Goal: Task Accomplishment & Management: Manage account settings

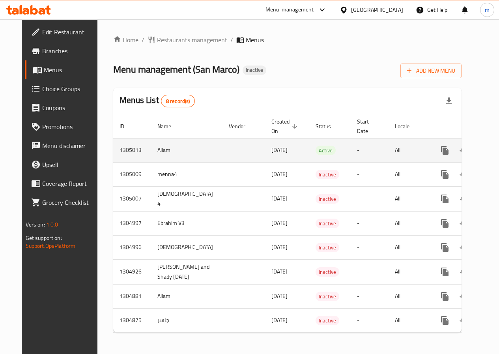
click at [480, 153] on icon "enhanced table" at bounding box center [483, 150] width 6 height 7
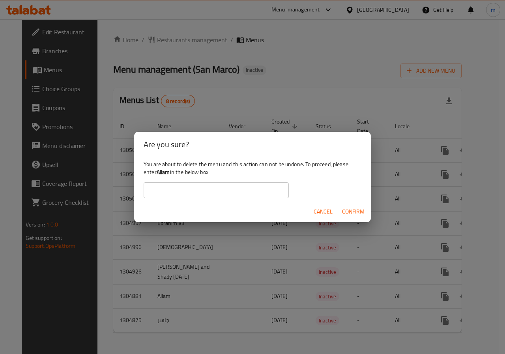
click at [252, 187] on input "text" at bounding box center [216, 190] width 145 height 16
type input "Allam"
click at [359, 206] on button "Confirm" at bounding box center [353, 211] width 29 height 15
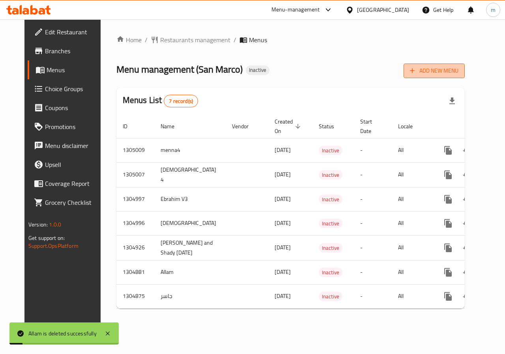
click at [457, 69] on span "Add New Menu" at bounding box center [434, 71] width 48 height 10
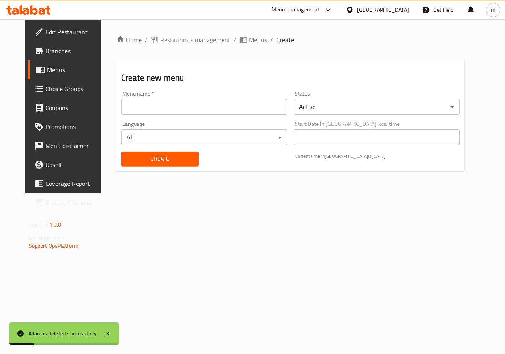
click at [149, 98] on div "Menu name   * Menu name *" at bounding box center [204, 103] width 166 height 24
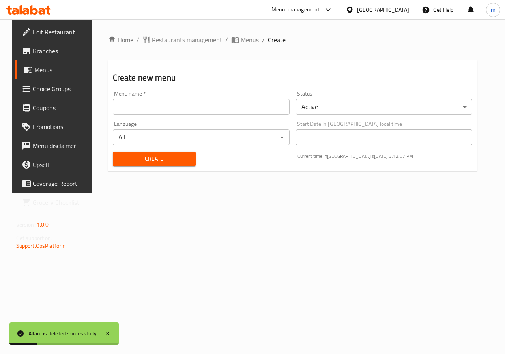
click at [152, 106] on input "text" at bounding box center [201, 107] width 177 height 16
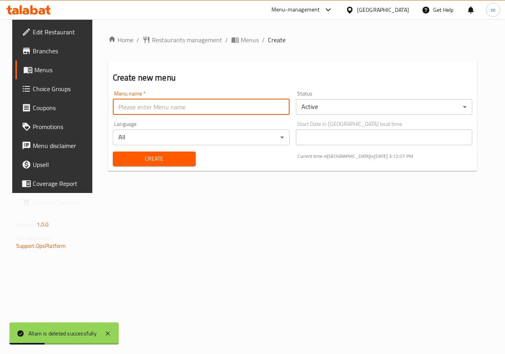
type input "Allam"
click at [154, 158] on span "Create" at bounding box center [154, 159] width 70 height 10
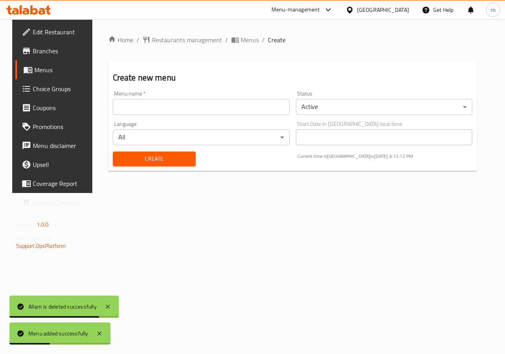
click at [45, 67] on span "Menus" at bounding box center [62, 69] width 56 height 9
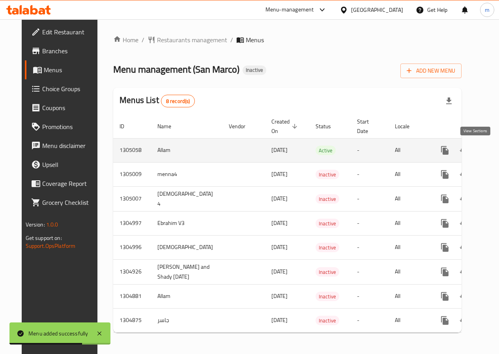
click at [497, 151] on icon "enhanced table" at bounding box center [501, 149] width 9 height 9
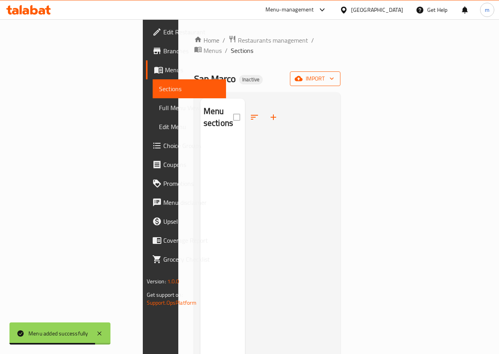
click at [334, 74] on span "import" at bounding box center [315, 79] width 38 height 10
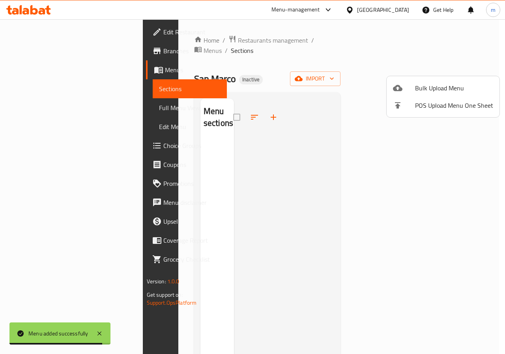
click at [446, 77] on ul "Bulk Upload Menu POS Upload Menu One Sheet" at bounding box center [442, 96] width 113 height 41
click at [446, 87] on span "Bulk Upload Menu" at bounding box center [454, 87] width 78 height 9
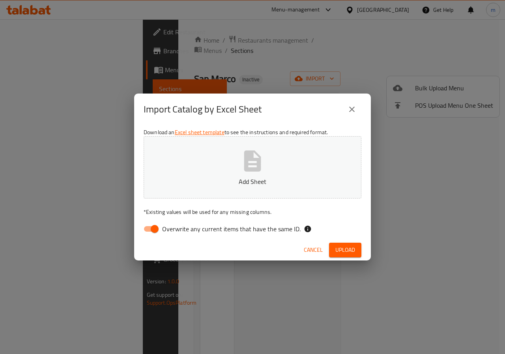
click at [206, 228] on span "Overwrite any current items that have the same ID." at bounding box center [231, 228] width 138 height 9
click at [177, 228] on input "Overwrite any current items that have the same ID." at bounding box center [154, 228] width 45 height 15
checkbox input "false"
click at [226, 189] on button "Add Sheet" at bounding box center [253, 167] width 218 height 62
click at [343, 252] on span "Upload" at bounding box center [345, 250] width 20 height 10
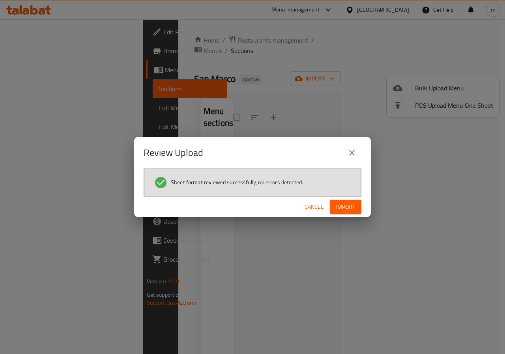
click at [349, 207] on span "Import" at bounding box center [345, 207] width 19 height 10
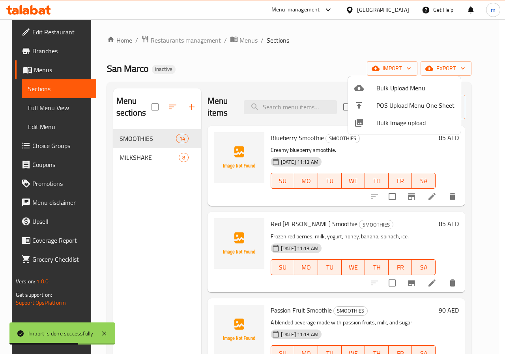
click at [490, 121] on div at bounding box center [252, 177] width 505 height 354
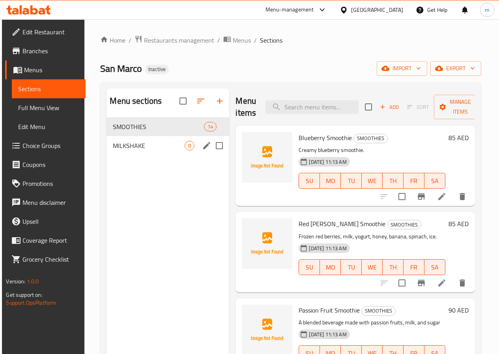
click at [126, 150] on span "MILKSHAKE" at bounding box center [149, 145] width 72 height 9
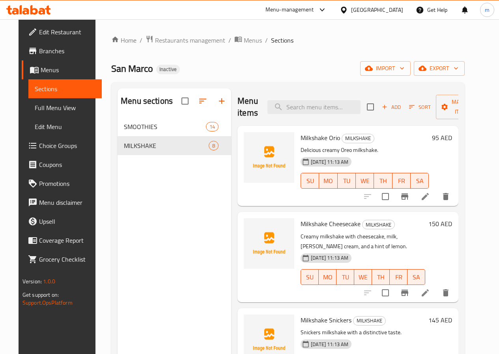
click at [429, 196] on icon at bounding box center [424, 196] width 7 height 7
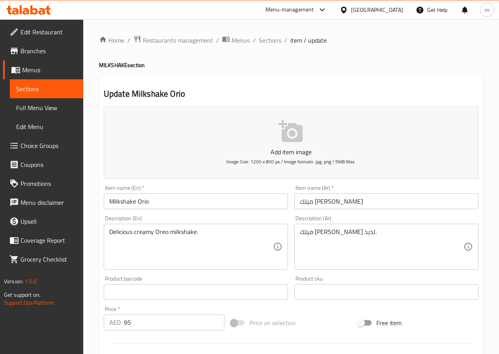
click at [145, 197] on input "Milkshake Orio" at bounding box center [196, 201] width 184 height 16
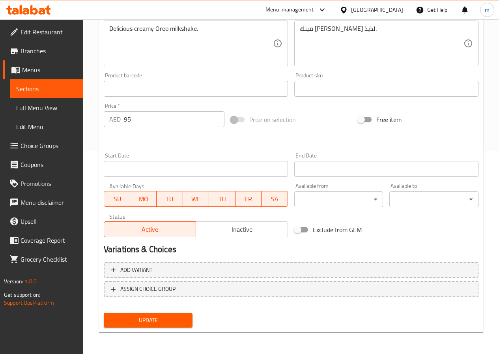
scroll to position [203, 0]
type input "Milkshake Oreo"
click at [174, 324] on span "Update" at bounding box center [148, 320] width 76 height 10
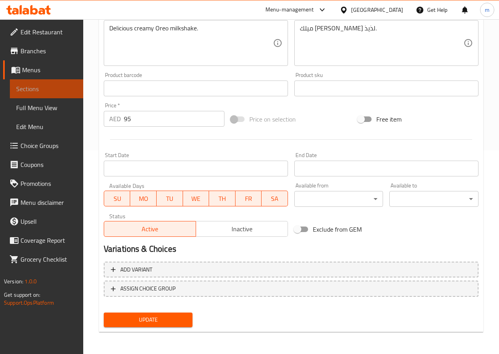
click at [27, 87] on span "Sections" at bounding box center [46, 88] width 61 height 9
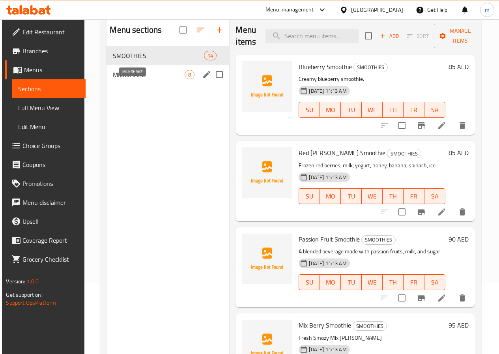
click at [127, 79] on span "MILKSHAKE" at bounding box center [149, 74] width 72 height 9
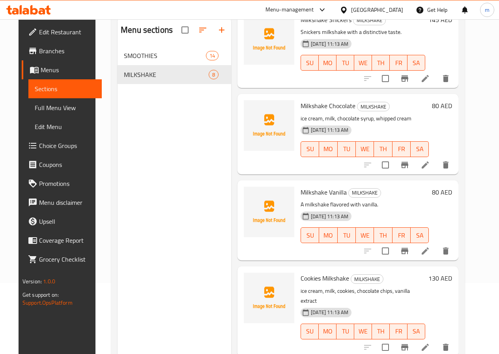
scroll to position [237, 0]
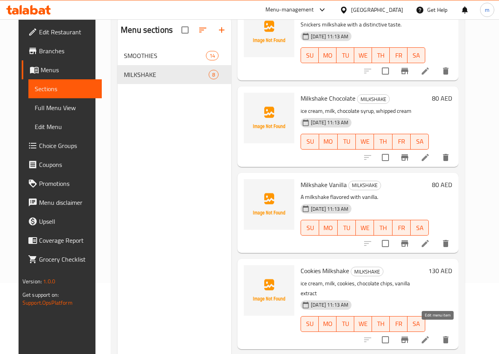
click at [430, 335] on icon at bounding box center [424, 339] width 9 height 9
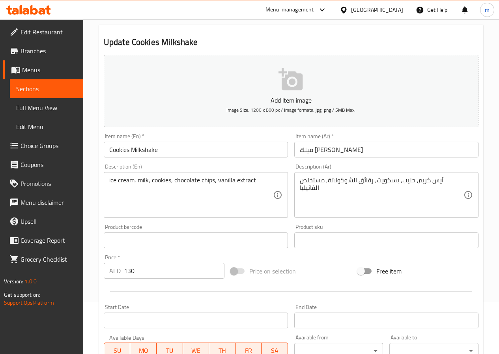
scroll to position [79, 0]
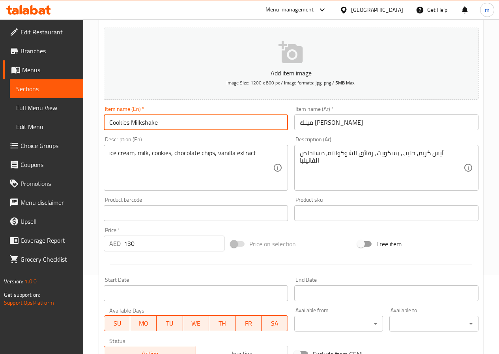
drag, startPoint x: 129, startPoint y: 122, endPoint x: 101, endPoint y: 120, distance: 28.1
click at [101, 120] on div "Item name (En)   * Cookies Milkshake Item name (En) *" at bounding box center [196, 118] width 190 height 30
click at [149, 123] on input "Milkshake" at bounding box center [196, 122] width 184 height 16
paste input "Cookies"
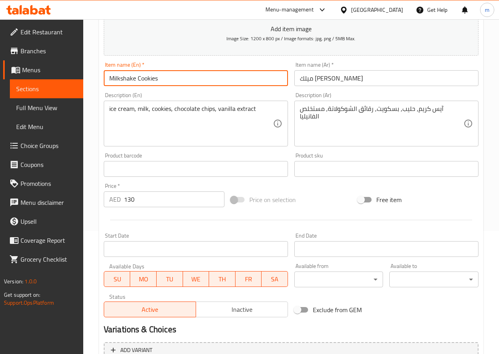
scroll to position [203, 0]
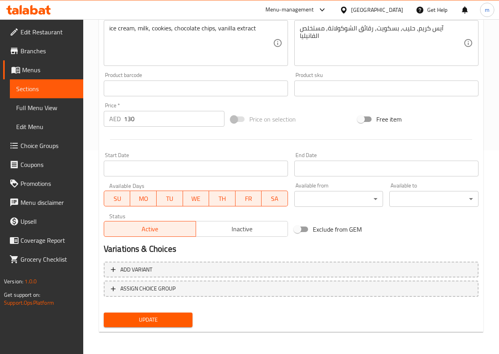
type input "Milkshake Cookies"
click at [159, 320] on span "Update" at bounding box center [148, 320] width 76 height 10
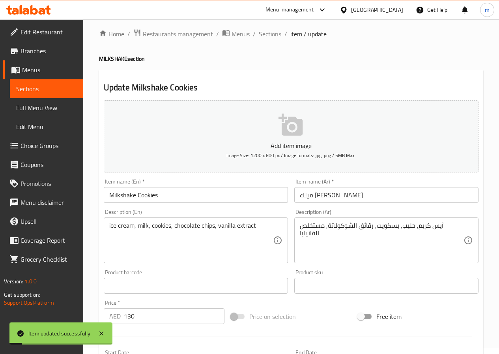
scroll to position [0, 0]
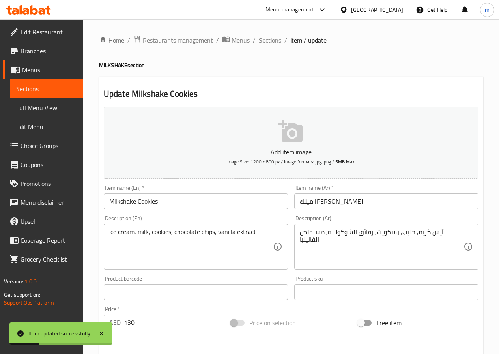
click at [27, 90] on span "Sections" at bounding box center [46, 88] width 61 height 9
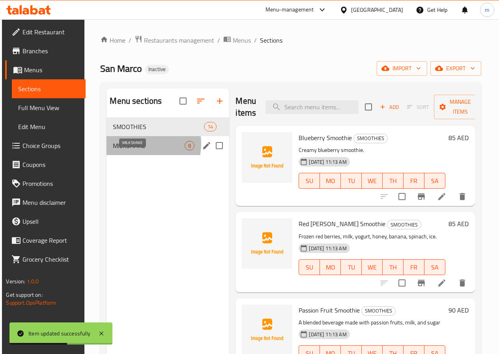
click at [127, 150] on span "MILKSHAKE" at bounding box center [149, 145] width 72 height 9
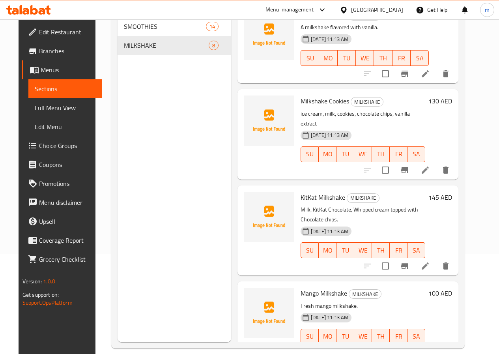
scroll to position [110, 0]
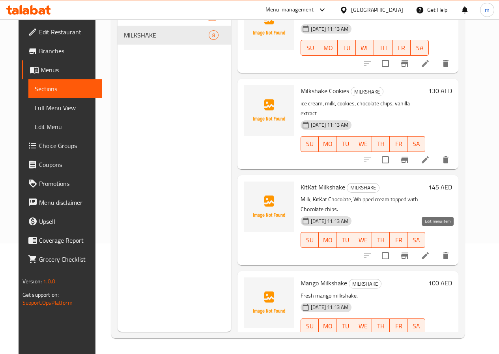
click at [430, 251] on icon at bounding box center [424, 255] width 9 height 9
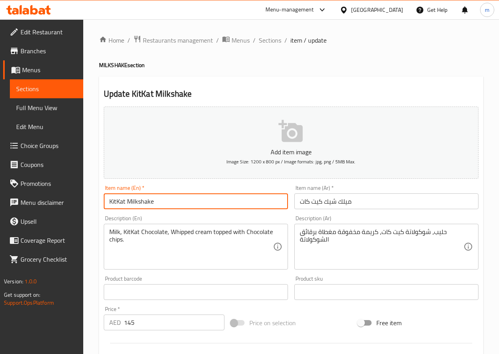
drag, startPoint x: 127, startPoint y: 200, endPoint x: 103, endPoint y: 200, distance: 24.1
click at [103, 200] on div "Item name (En)   * KitKat Milkshake Item name (En) *" at bounding box center [196, 197] width 190 height 30
click at [167, 201] on input "Milkshake" at bounding box center [196, 201] width 184 height 16
paste input "KitKat"
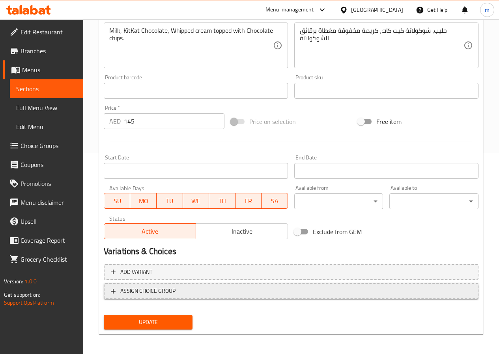
scroll to position [203, 0]
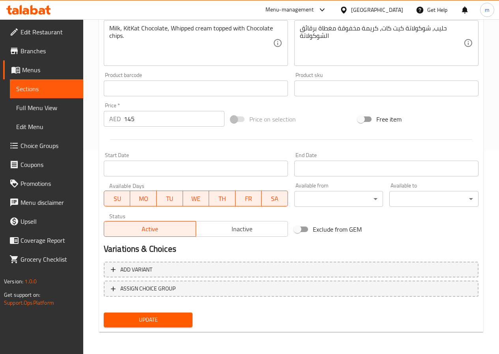
type input "Milkshake KitKat"
click at [170, 322] on span "Update" at bounding box center [148, 320] width 76 height 10
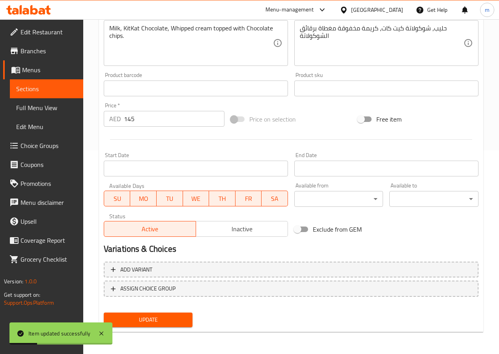
click at [32, 88] on span "Sections" at bounding box center [46, 88] width 61 height 9
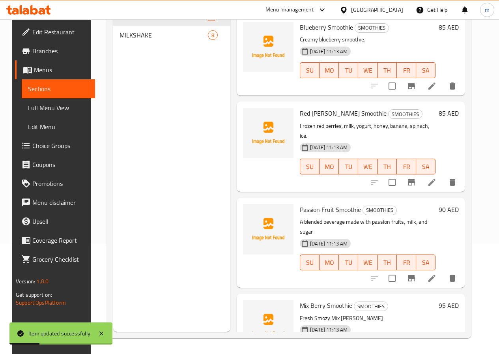
scroll to position [110, 0]
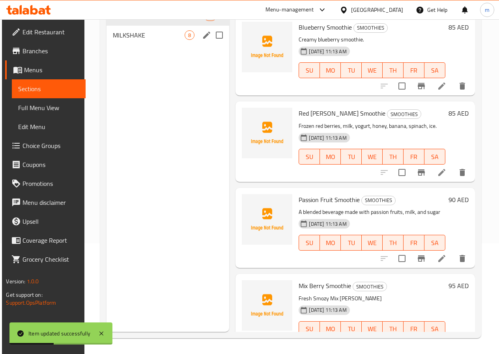
click at [139, 45] on div "MILKSHAKE 8" at bounding box center [167, 35] width 123 height 19
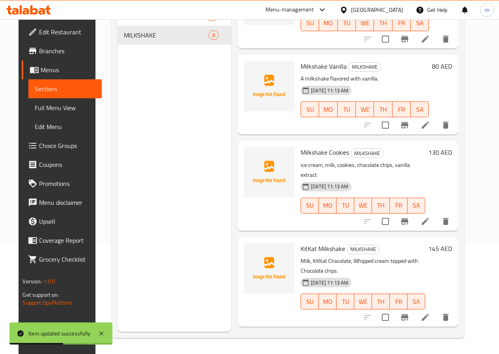
scroll to position [377, 0]
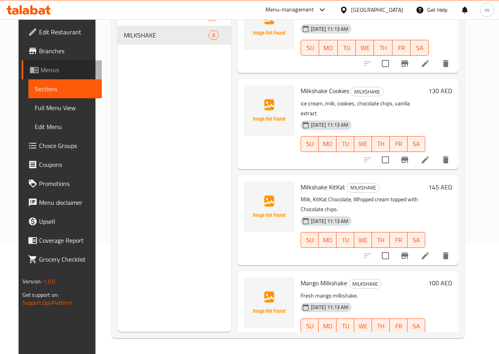
click at [51, 66] on span "Menus" at bounding box center [68, 69] width 55 height 9
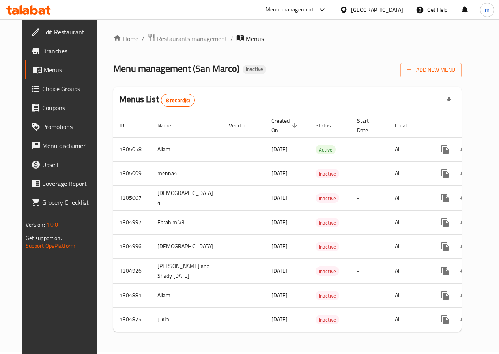
click at [51, 84] on span "Choice Groups" at bounding box center [70, 88] width 56 height 9
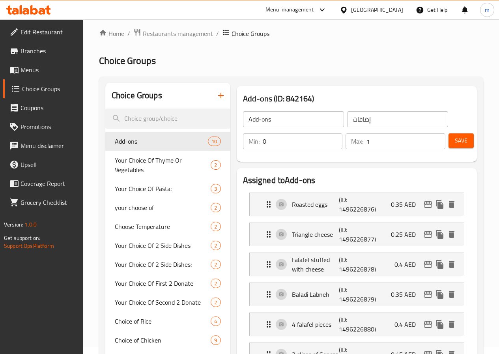
click at [30, 69] on span "Menus" at bounding box center [49, 69] width 56 height 9
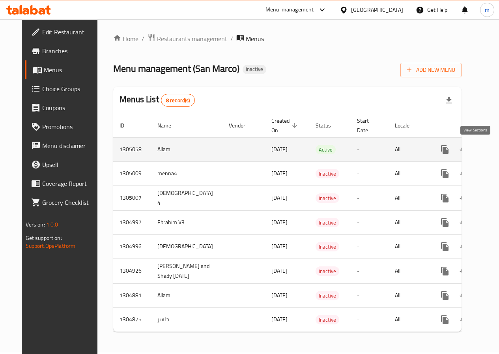
click at [492, 149] on link "enhanced table" at bounding box center [501, 149] width 19 height 19
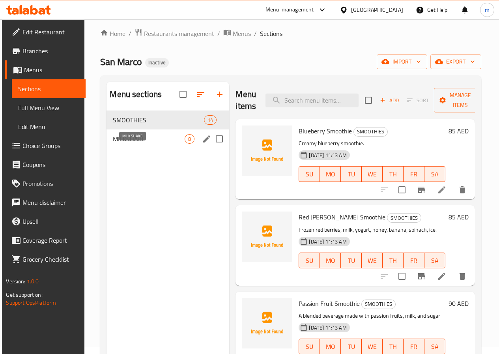
click at [152, 144] on span "MILKSHAKE" at bounding box center [149, 138] width 72 height 9
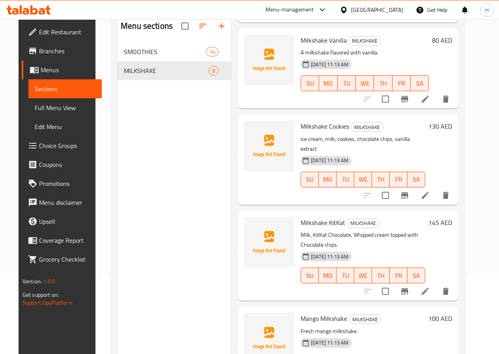
scroll to position [110, 0]
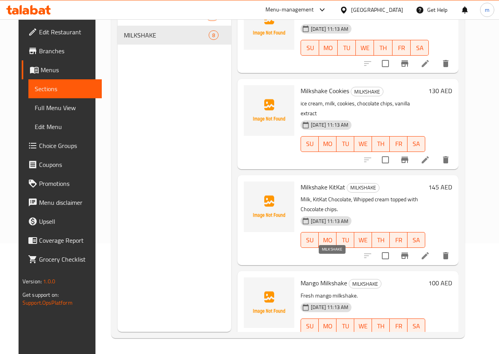
click at [349, 279] on span "MILKSHAKE" at bounding box center [365, 283] width 32 height 9
click at [430, 337] on icon at bounding box center [424, 341] width 9 height 9
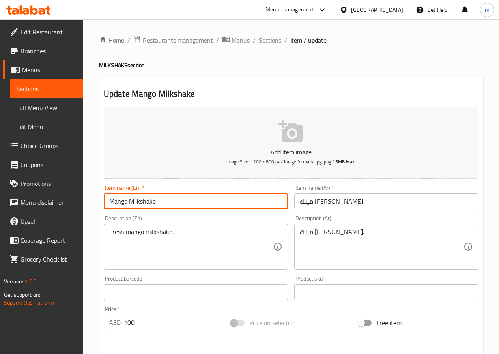
drag, startPoint x: 129, startPoint y: 201, endPoint x: 96, endPoint y: 199, distance: 32.4
click at [96, 199] on div "Home / Restaurants management / Menus / Sections / item / update MILKSHAKE sect…" at bounding box center [291, 288] width 416 height 538
click at [149, 204] on input "Milkshake" at bounding box center [196, 201] width 184 height 16
paste input "Mango"
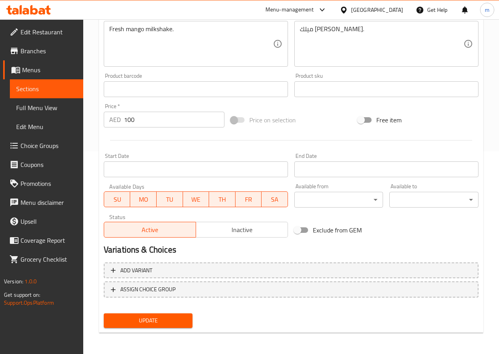
scroll to position [203, 0]
type input "Milkshake Mango"
click at [139, 320] on span "Update" at bounding box center [148, 320] width 76 height 10
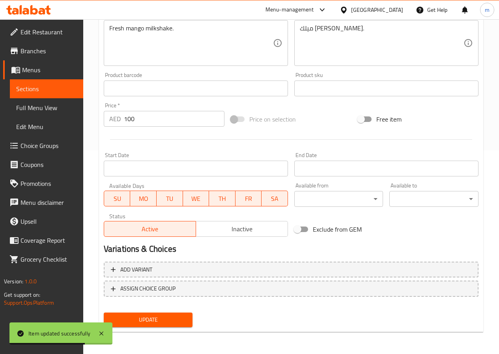
click at [56, 88] on span "Sections" at bounding box center [46, 88] width 61 height 9
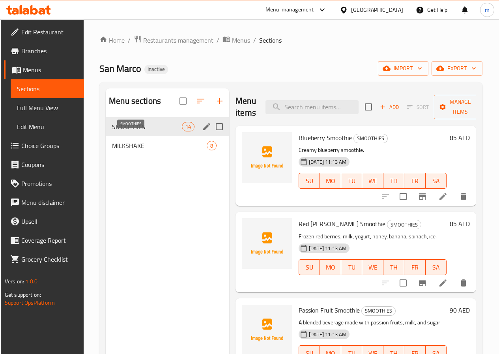
click at [140, 131] on span "SMOOTHIES" at bounding box center [147, 126] width 70 height 9
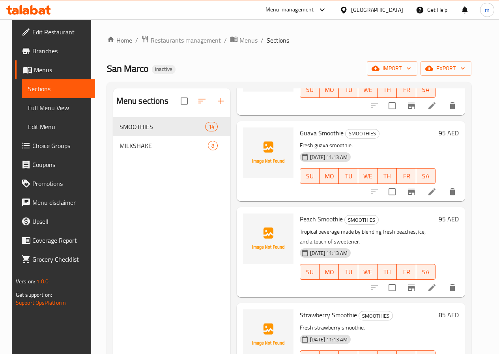
scroll to position [903, 0]
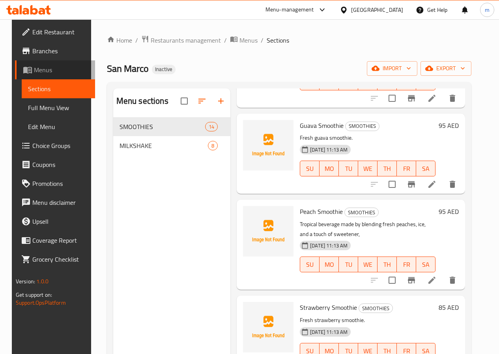
click at [34, 73] on span "Menus" at bounding box center [61, 69] width 55 height 9
